Goal: Information Seeking & Learning: Learn about a topic

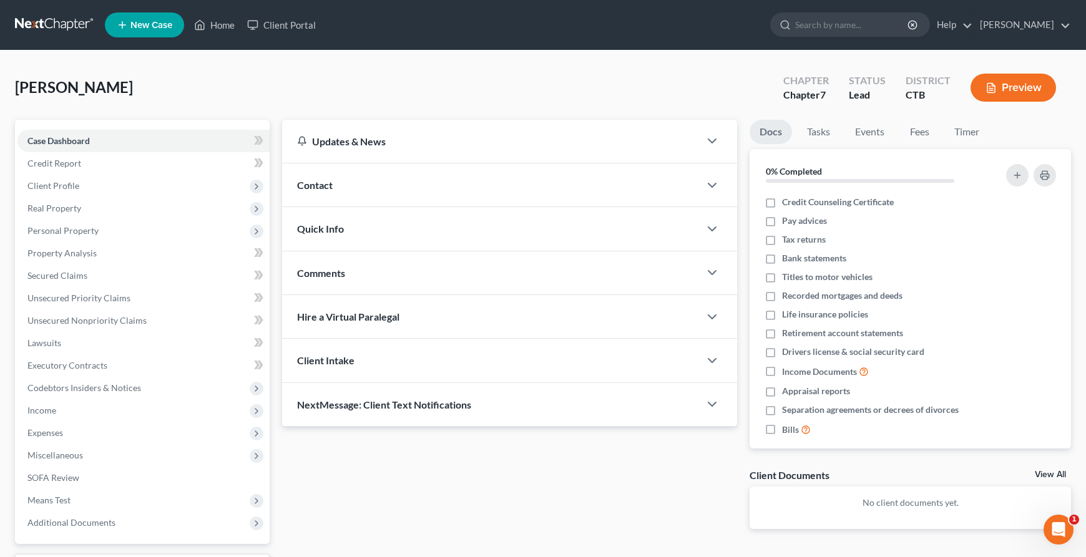
click at [1023, 92] on button "Preview" at bounding box center [1012, 88] width 85 height 28
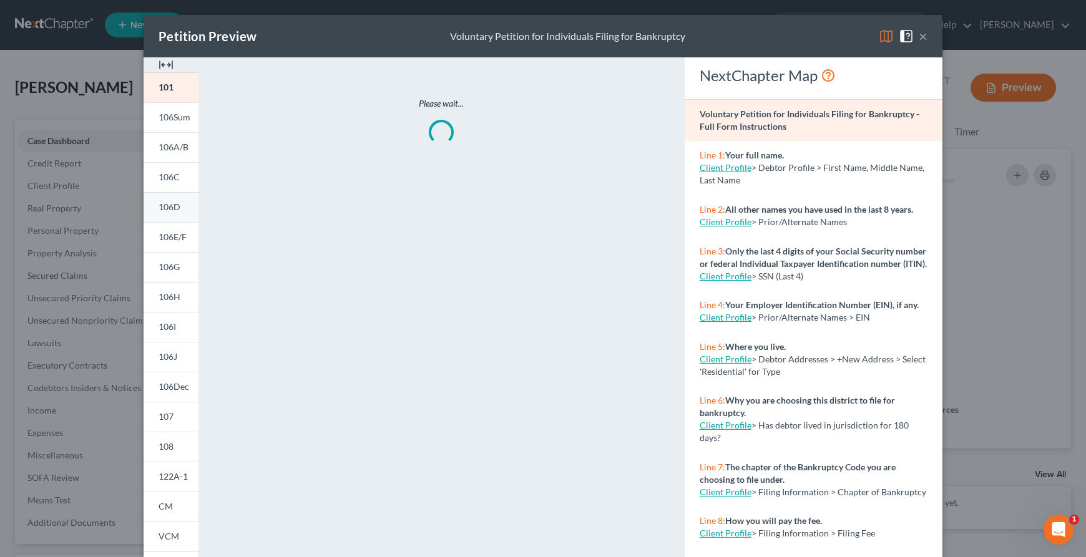
click at [175, 203] on span "106D" at bounding box center [170, 207] width 22 height 11
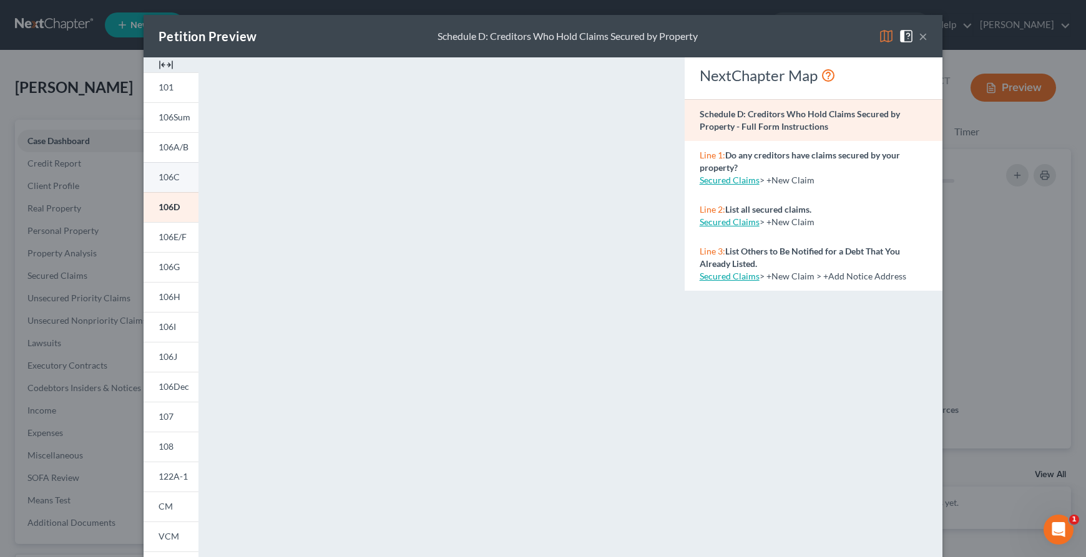
click at [188, 179] on link "106C" at bounding box center [171, 177] width 55 height 30
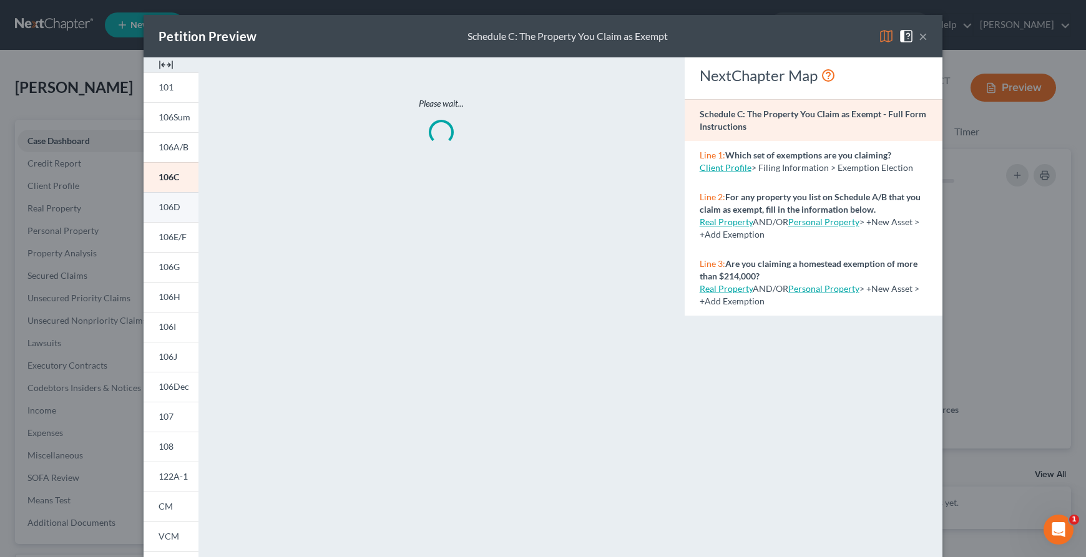
click at [167, 208] on span "106D" at bounding box center [170, 207] width 22 height 11
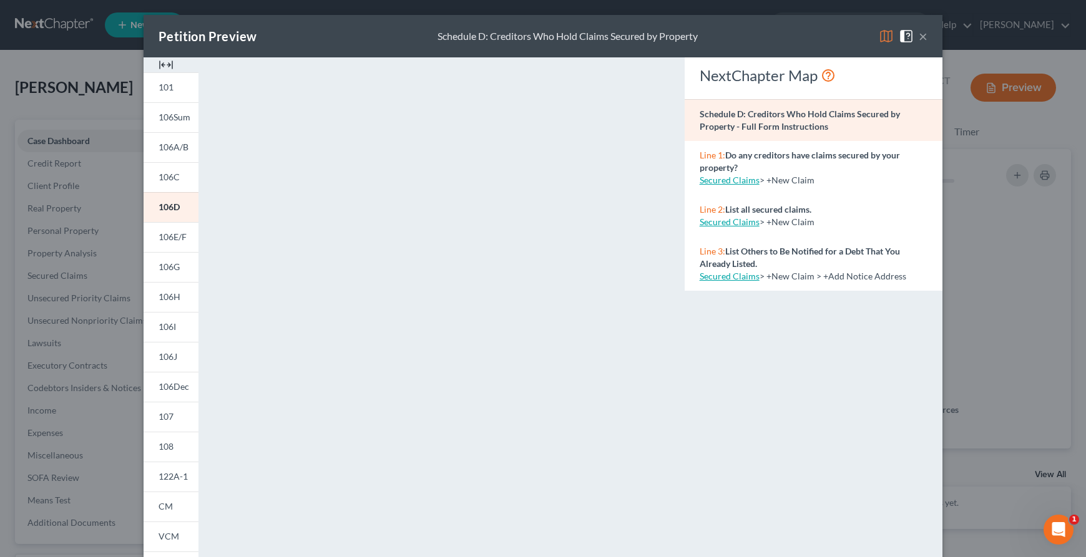
click at [82, 182] on div "Petition Preview Schedule D: Creditors Who Hold Claims Secured by Property × 10…" at bounding box center [543, 278] width 1086 height 557
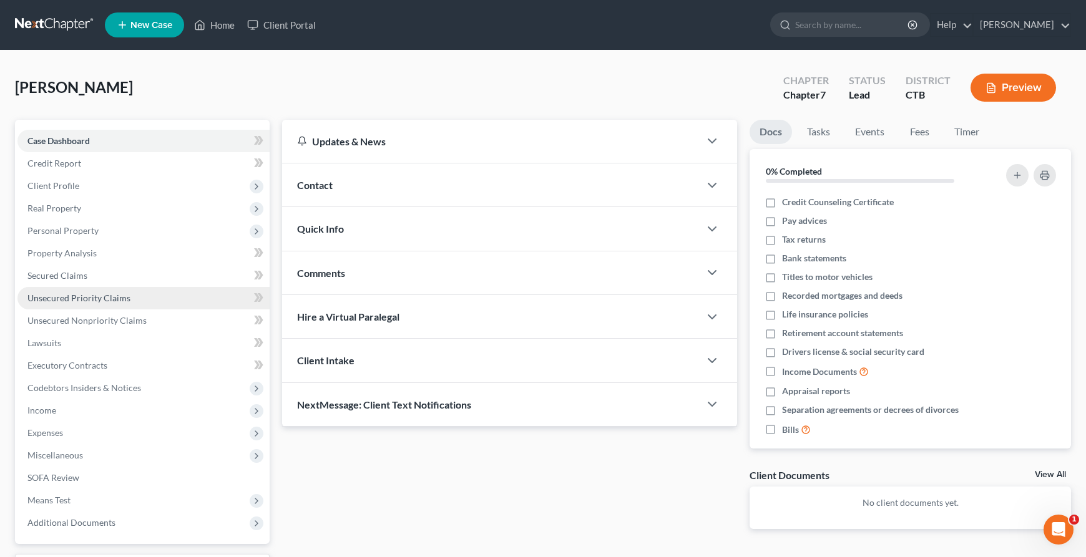
click at [95, 290] on link "Unsecured Priority Claims" at bounding box center [143, 298] width 252 height 22
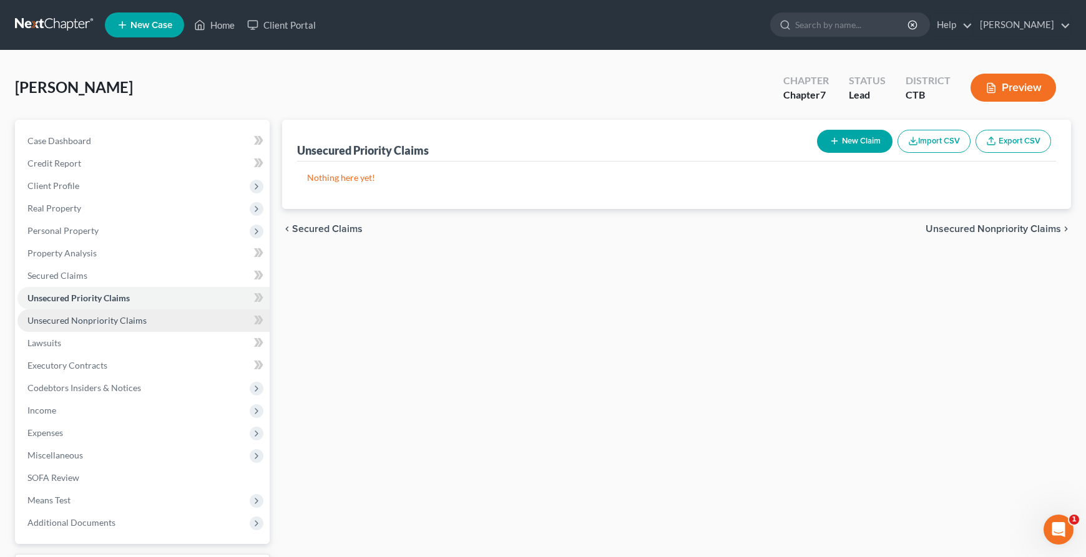
click at [185, 326] on link "Unsecured Nonpriority Claims" at bounding box center [143, 321] width 252 height 22
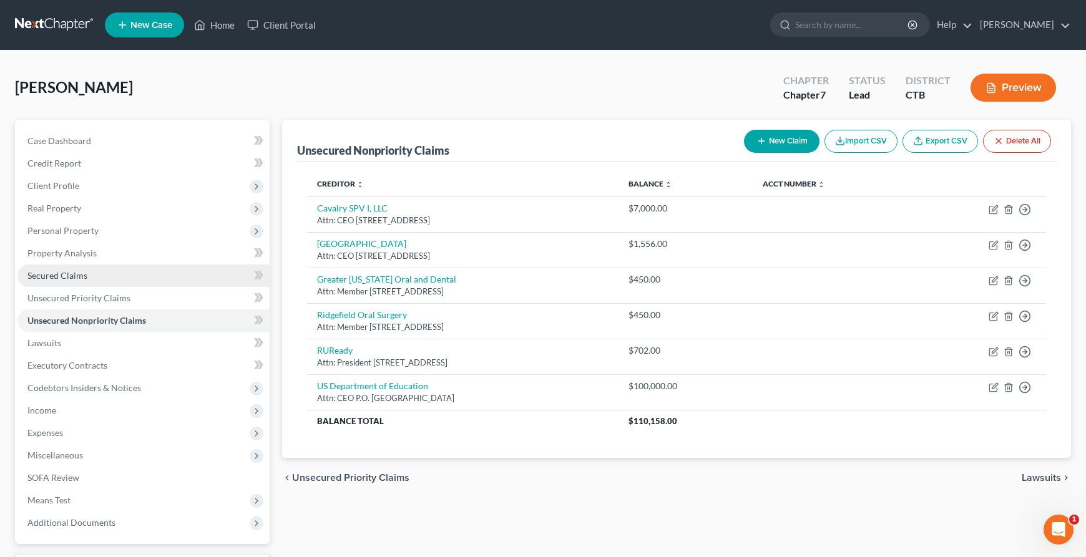
click at [112, 269] on link "Secured Claims" at bounding box center [143, 276] width 252 height 22
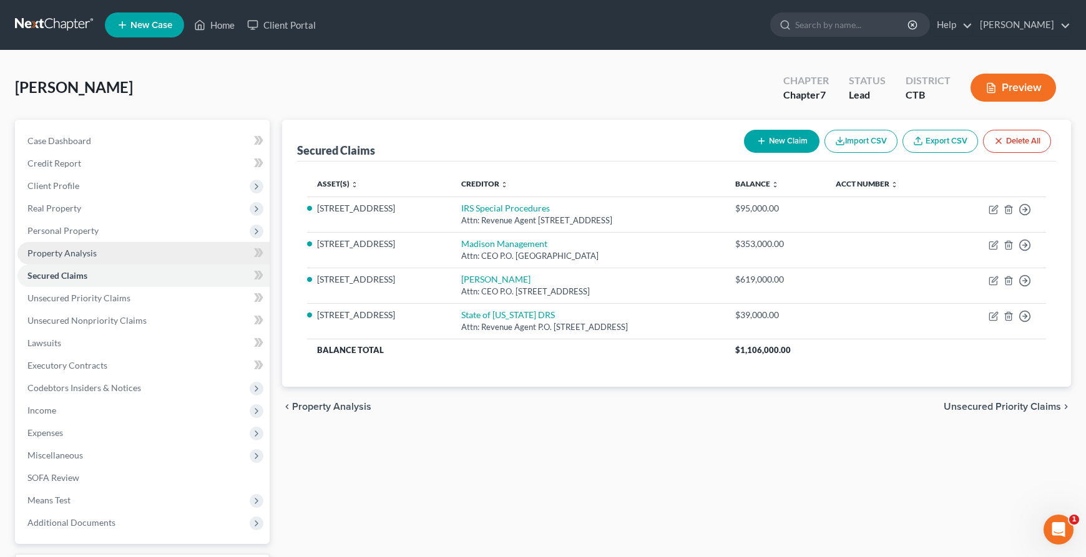
click at [101, 252] on link "Property Analysis" at bounding box center [143, 253] width 252 height 22
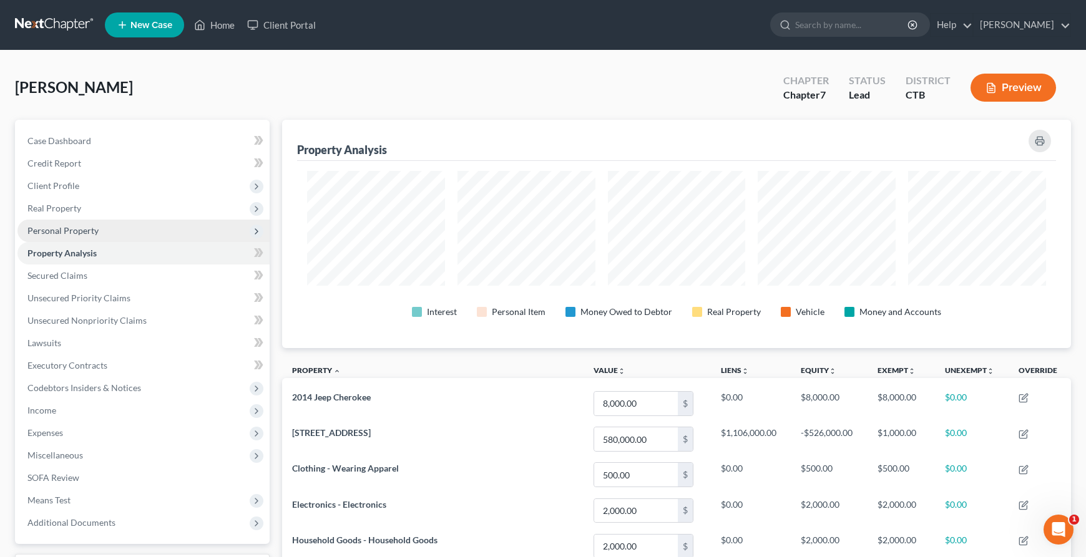
click at [99, 229] on span "Personal Property" at bounding box center [143, 231] width 252 height 22
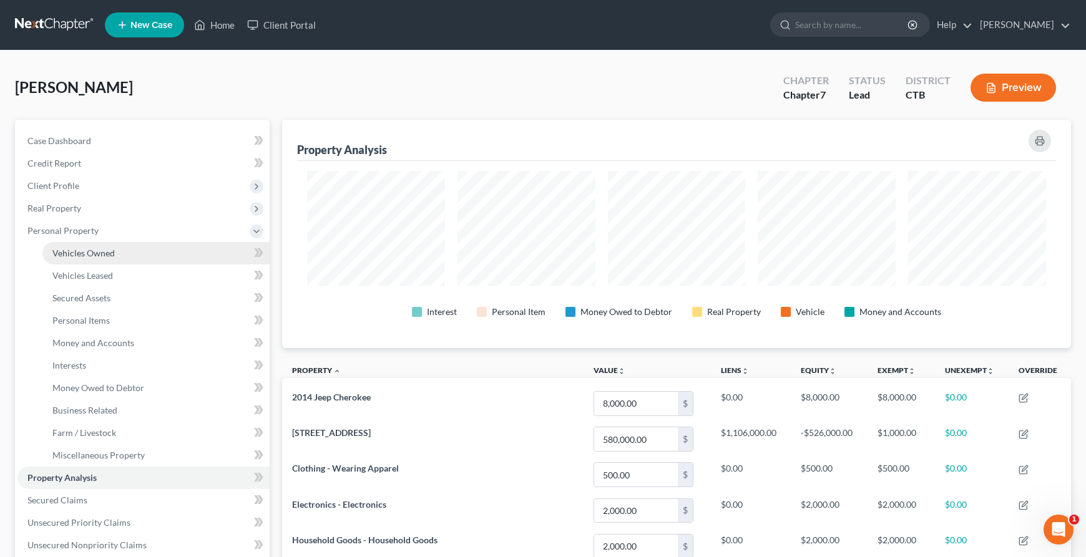
click at [129, 246] on link "Vehicles Owned" at bounding box center [155, 253] width 227 height 22
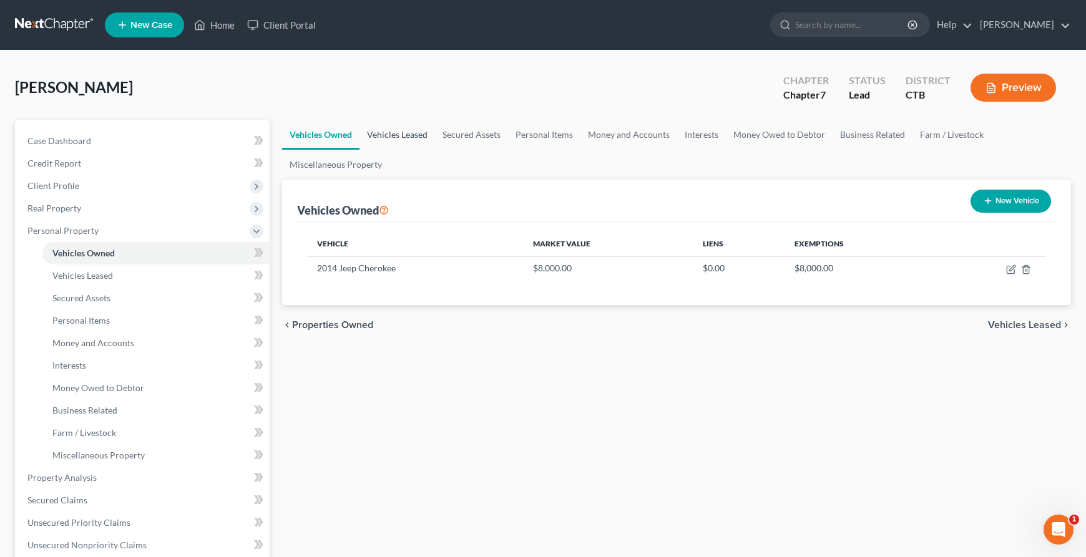
click at [421, 134] on link "Vehicles Leased" at bounding box center [397, 135] width 76 height 30
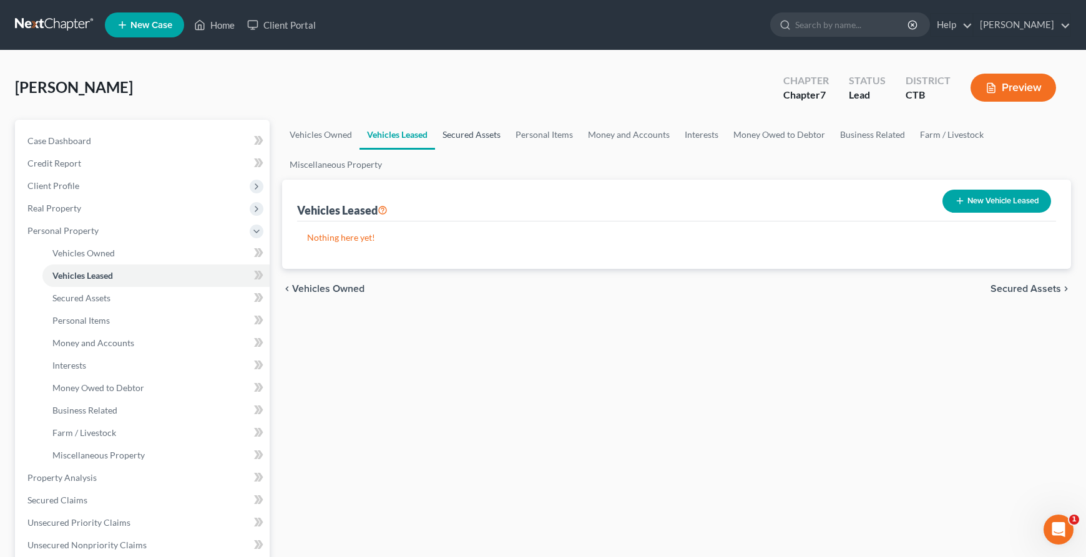
click at [484, 132] on link "Secured Assets" at bounding box center [471, 135] width 73 height 30
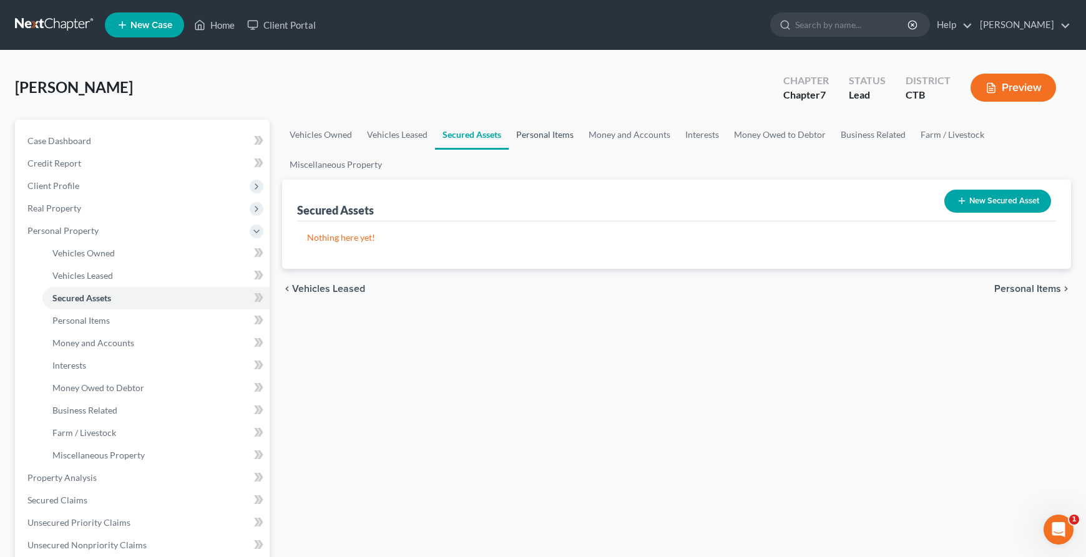
click at [545, 130] on link "Personal Items" at bounding box center [545, 135] width 72 height 30
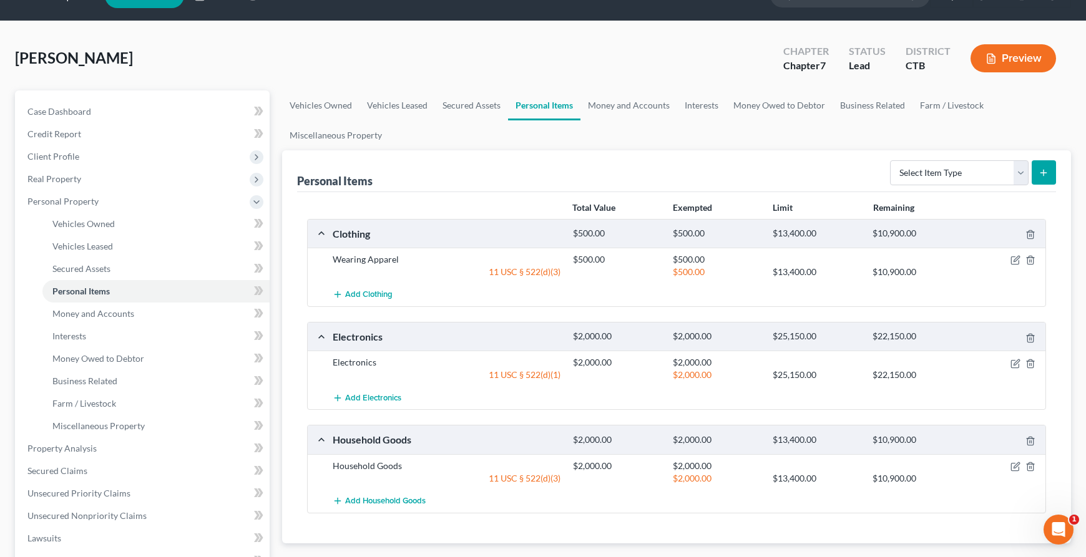
scroll to position [16, 0]
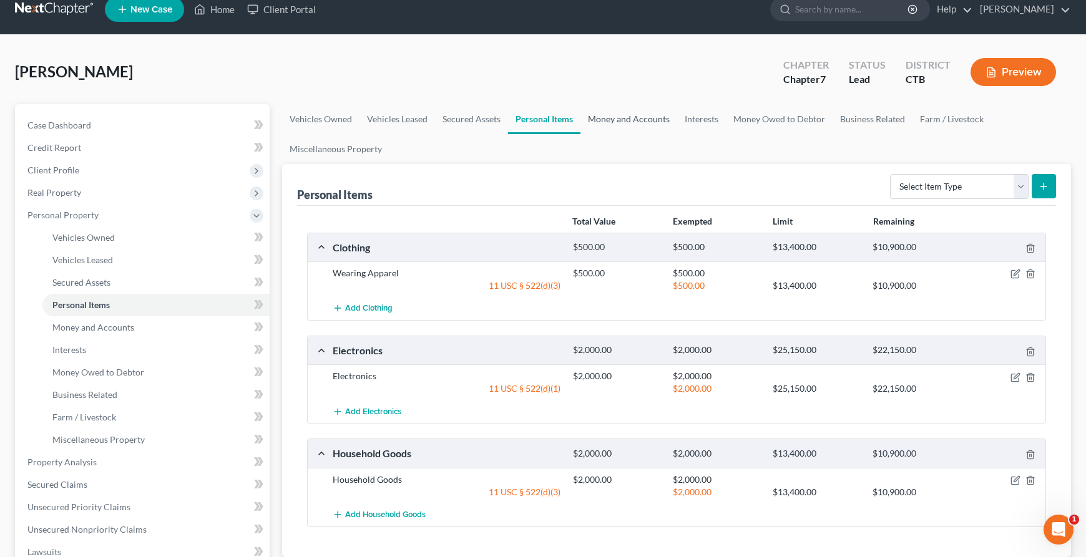
click at [620, 122] on link "Money and Accounts" at bounding box center [628, 119] width 97 height 30
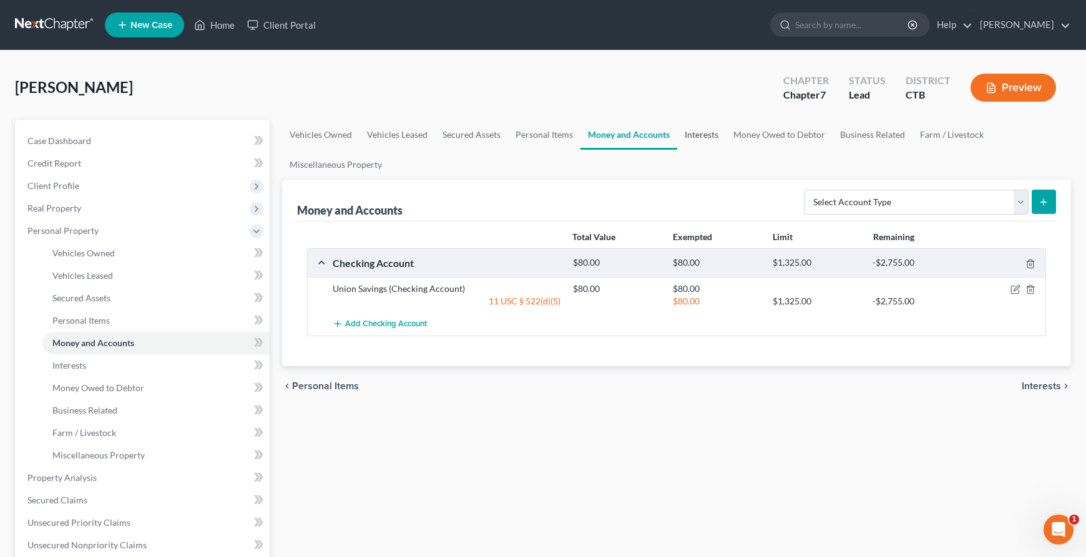
click at [695, 143] on link "Interests" at bounding box center [701, 135] width 49 height 30
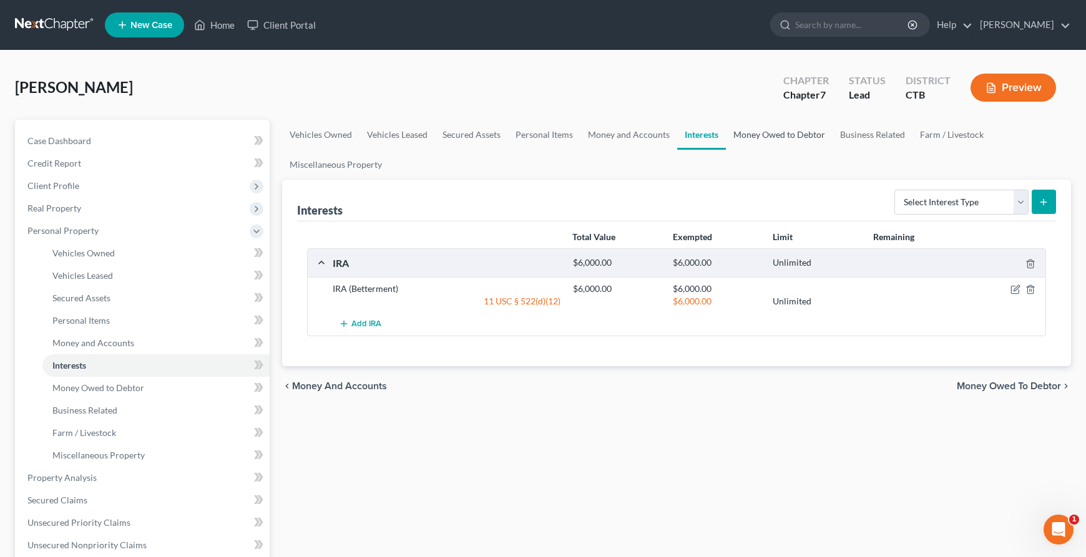
click at [777, 122] on link "Money Owed to Debtor" at bounding box center [779, 135] width 107 height 30
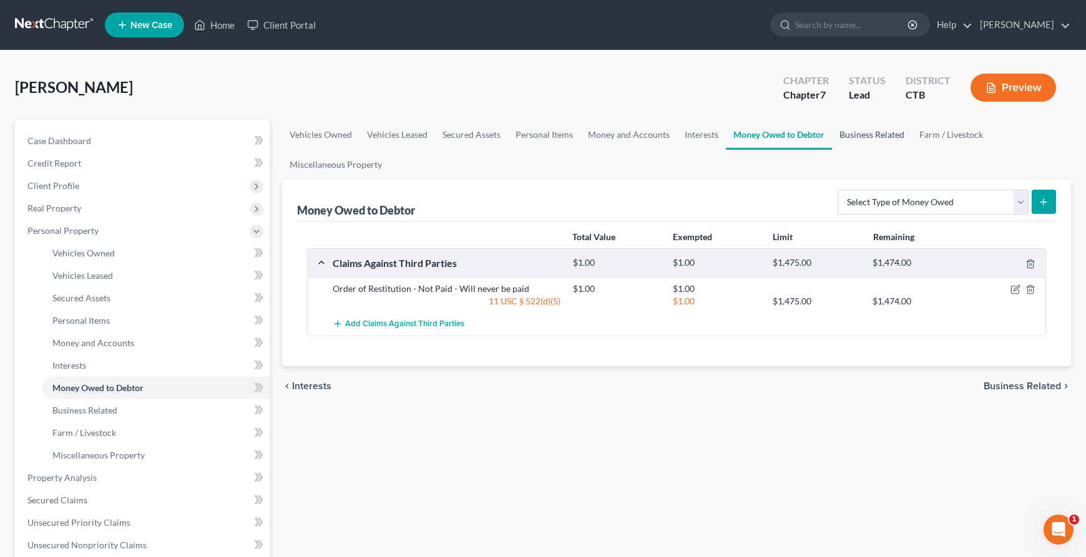
click at [874, 131] on link "Business Related" at bounding box center [872, 135] width 80 height 30
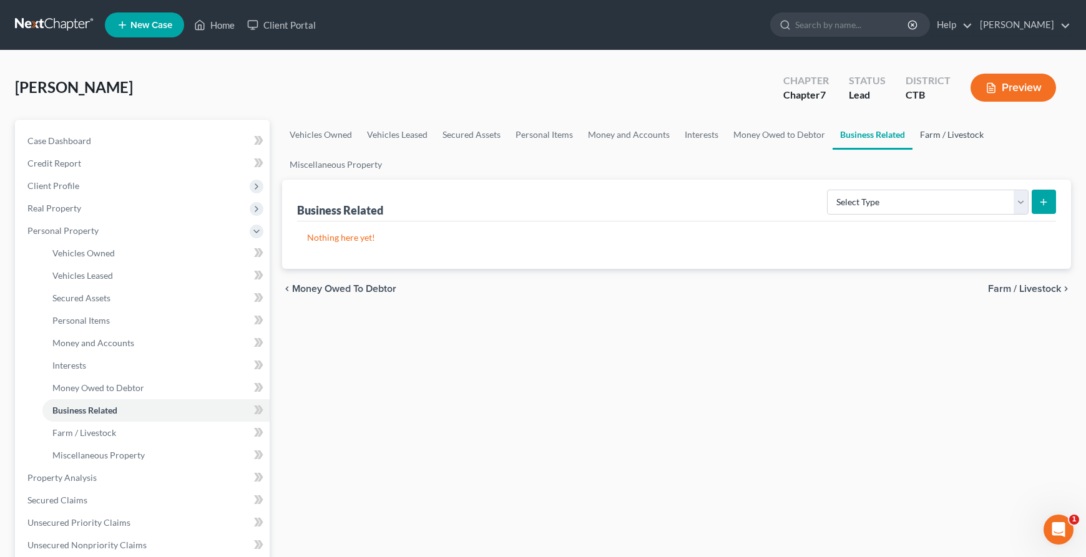
click at [950, 143] on link "Farm / Livestock" at bounding box center [951, 135] width 79 height 30
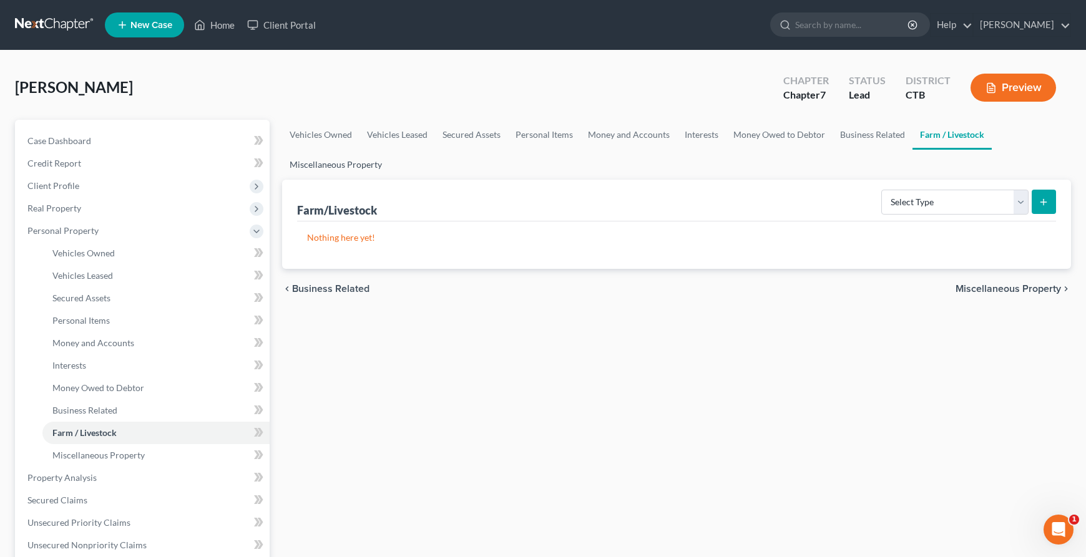
click at [309, 165] on link "Miscellaneous Property" at bounding box center [335, 165] width 107 height 30
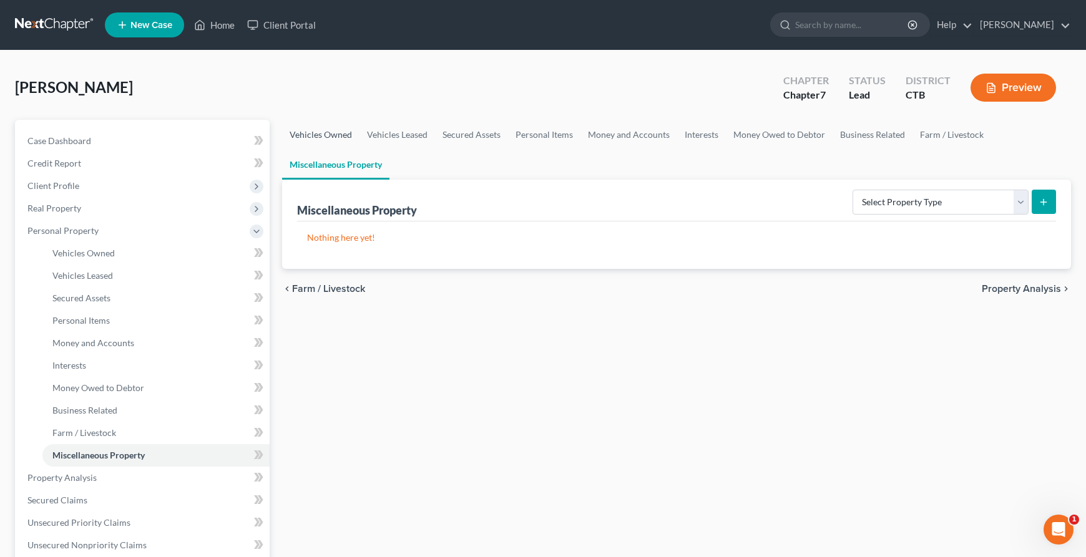
click at [321, 130] on link "Vehicles Owned" at bounding box center [320, 135] width 77 height 30
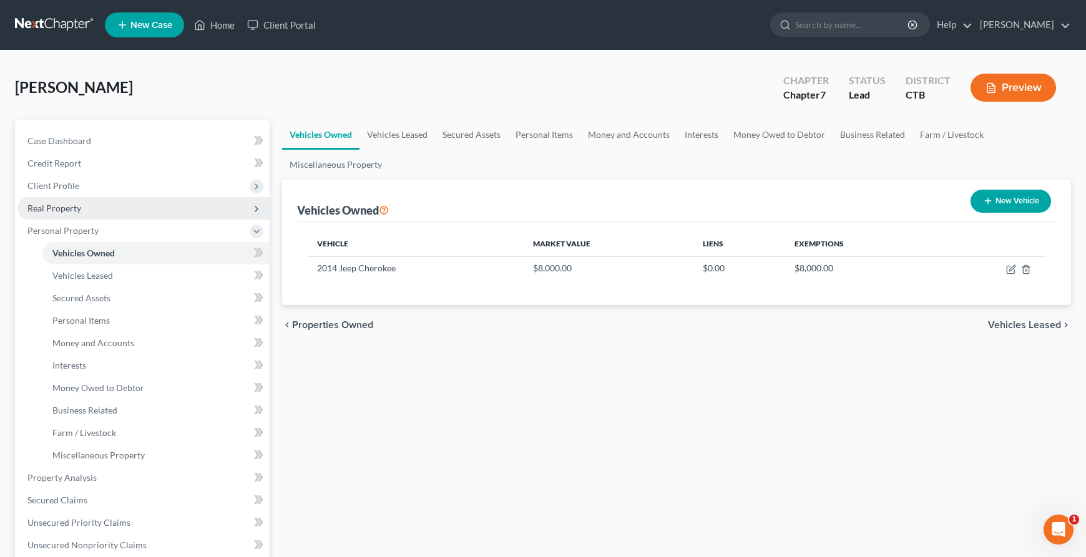
click at [100, 213] on span "Real Property" at bounding box center [143, 208] width 252 height 22
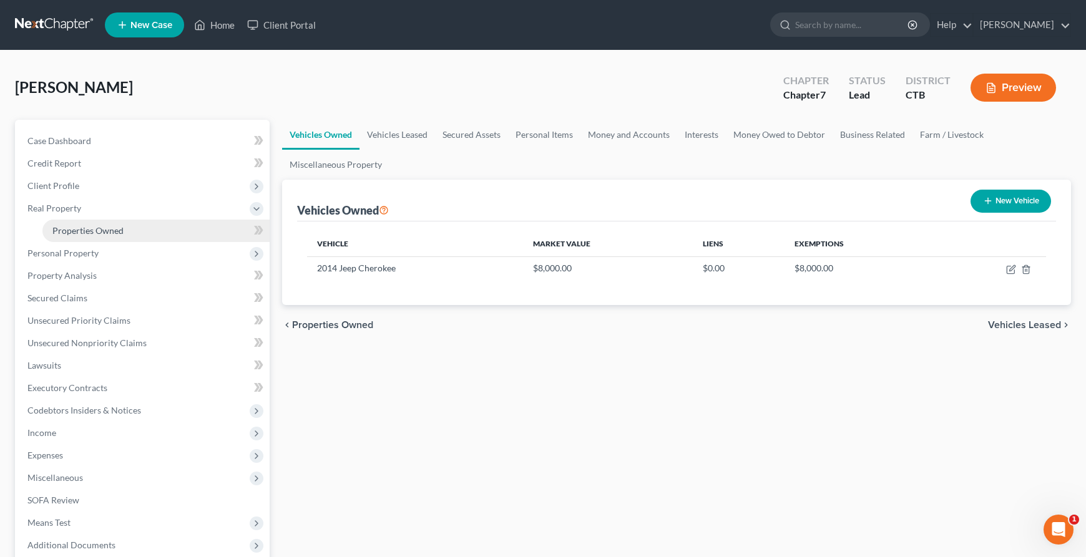
click at [104, 230] on span "Properties Owned" at bounding box center [87, 230] width 71 height 11
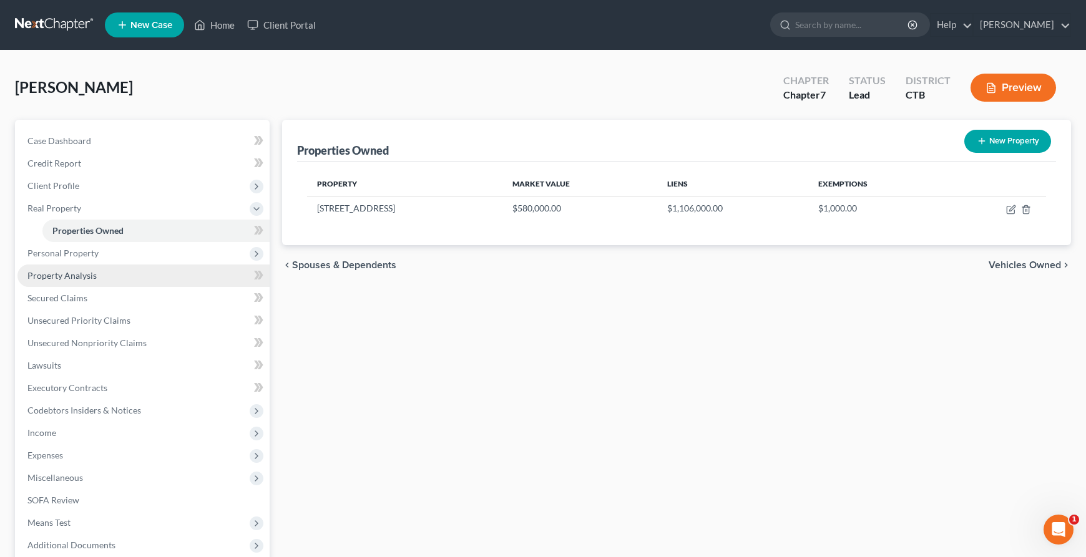
click at [94, 265] on link "Property Analysis" at bounding box center [143, 276] width 252 height 22
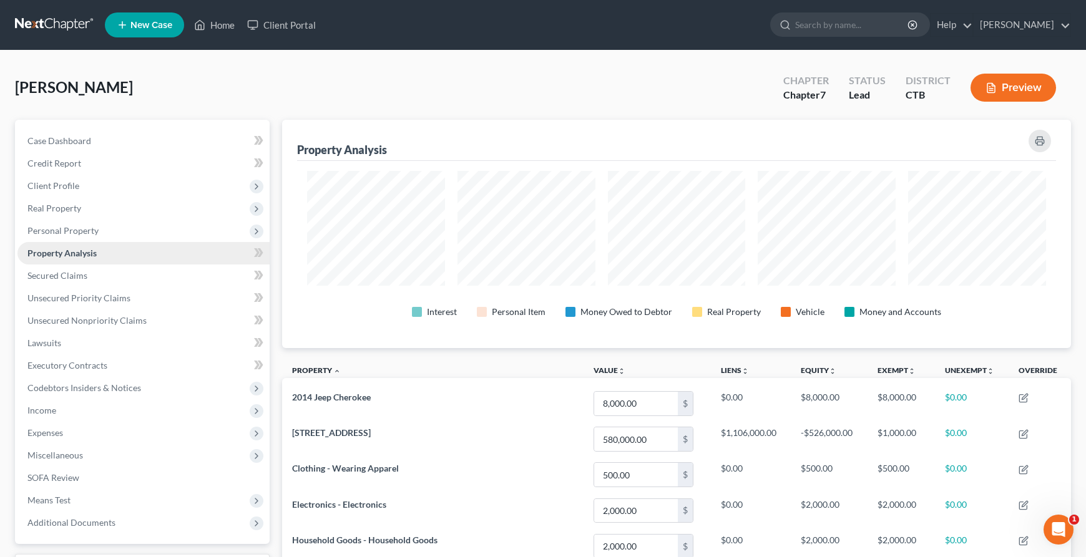
scroll to position [228, 788]
click at [100, 237] on span "Personal Property" at bounding box center [143, 231] width 252 height 22
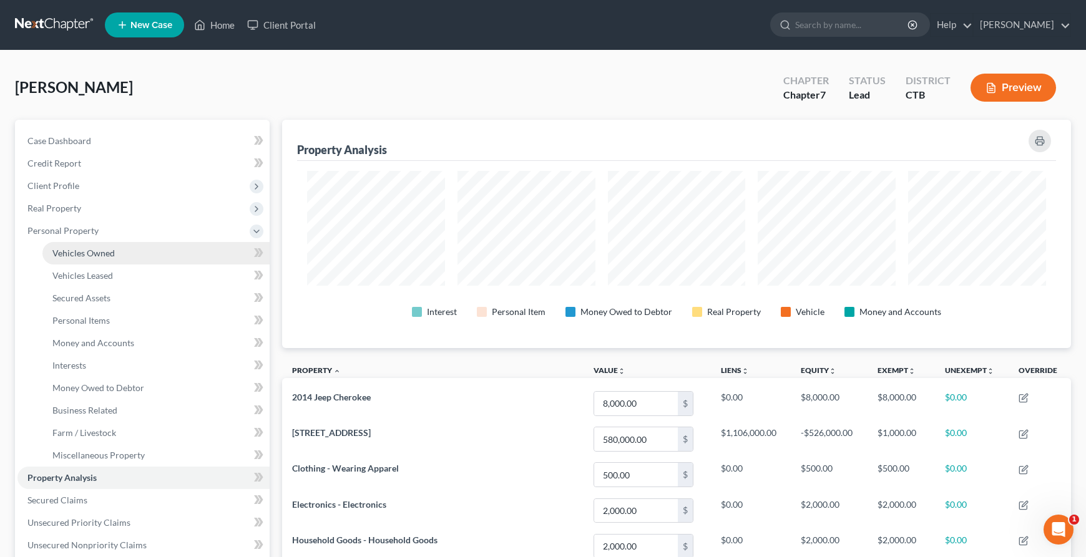
click at [99, 255] on span "Vehicles Owned" at bounding box center [83, 253] width 62 height 11
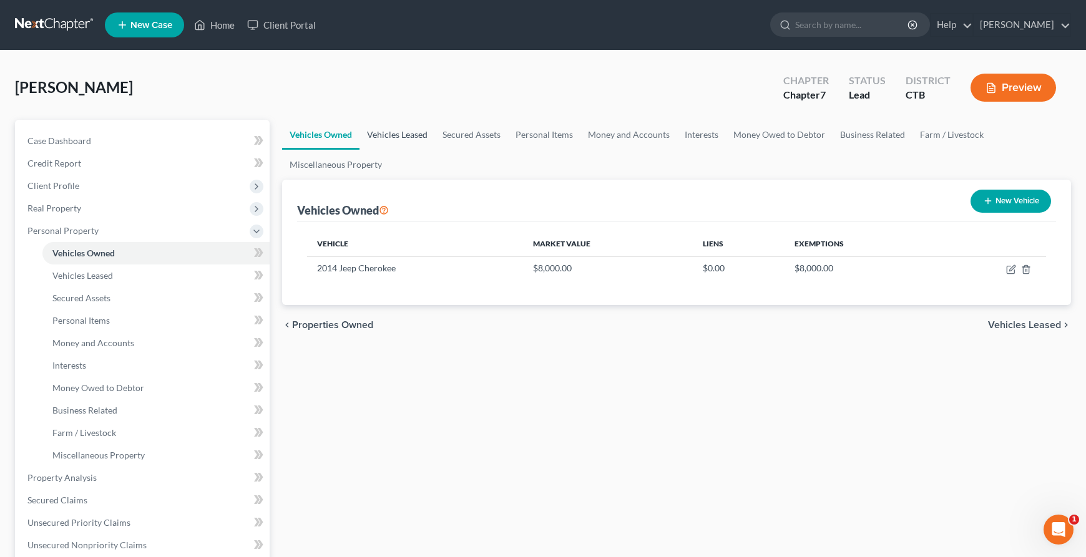
click at [389, 145] on link "Vehicles Leased" at bounding box center [397, 135] width 76 height 30
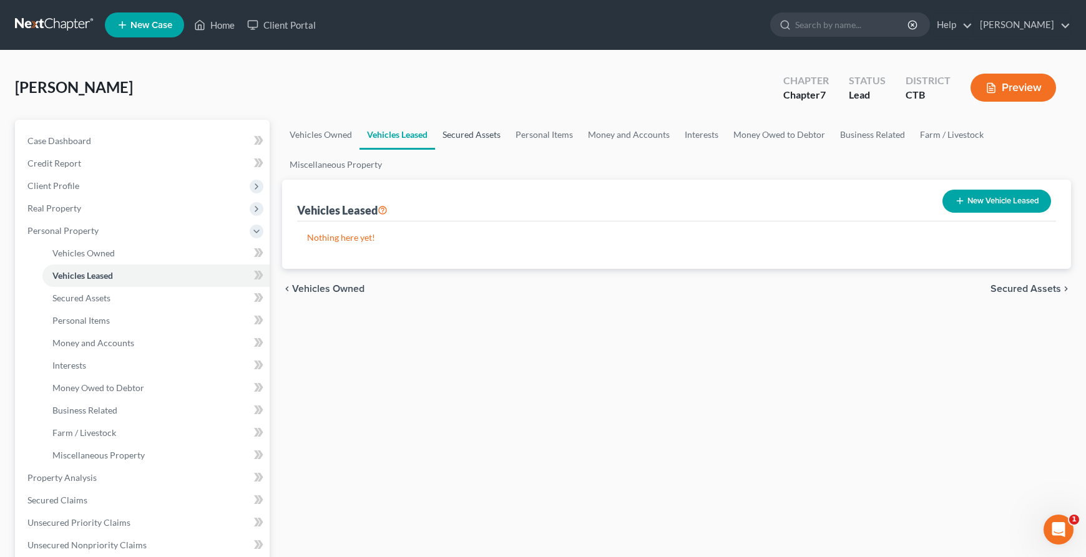
click at [472, 135] on link "Secured Assets" at bounding box center [471, 135] width 73 height 30
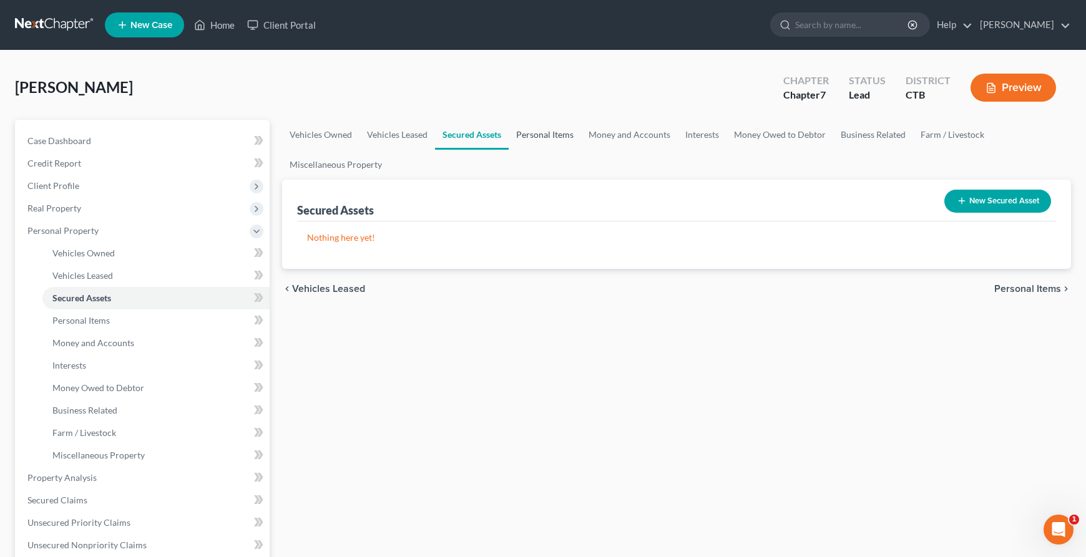
click at [538, 130] on link "Personal Items" at bounding box center [545, 135] width 72 height 30
